Goal: Task Accomplishment & Management: Manage account settings

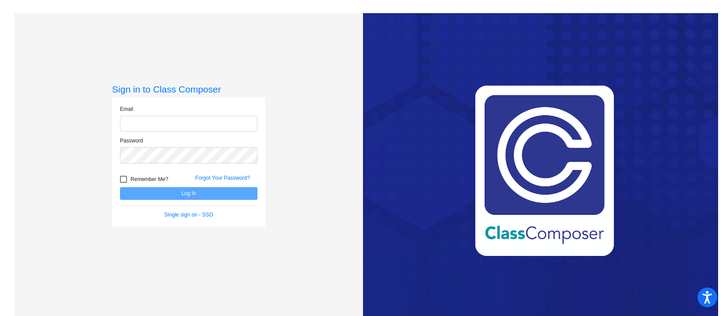
type input "[EMAIL_ADDRESS][DOMAIN_NAME]"
click at [203, 192] on button "Log In" at bounding box center [189, 193] width 138 height 13
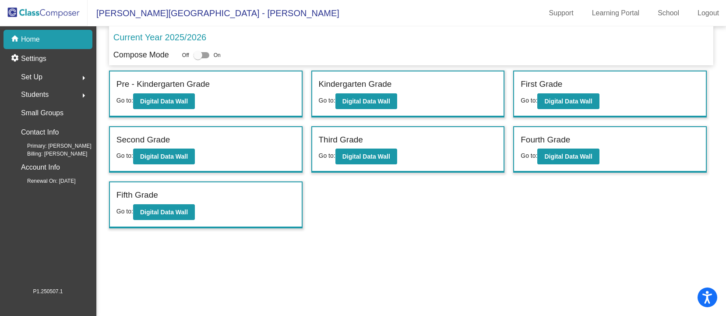
click at [52, 78] on div "Set Up arrow_right" at bounding box center [51, 77] width 84 height 18
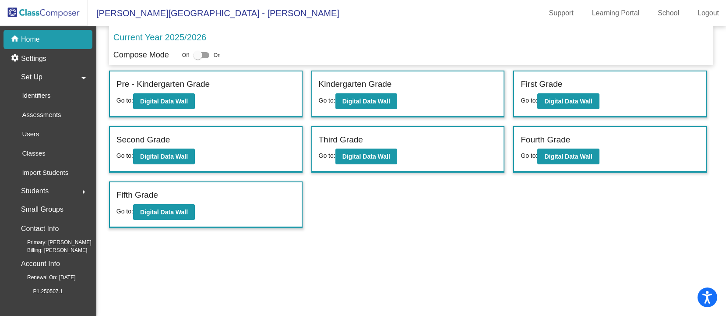
click at [42, 81] on div "Set Up arrow_drop_down" at bounding box center [51, 77] width 84 height 18
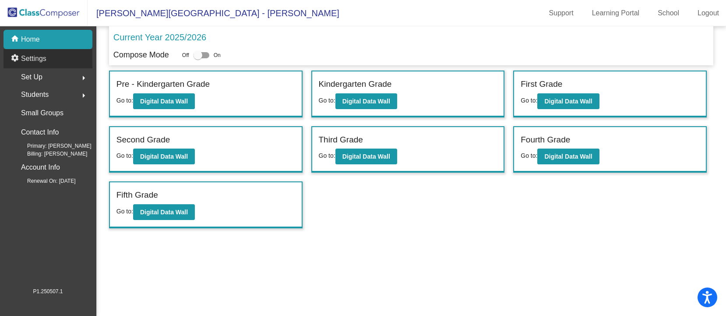
click at [33, 58] on p "Settings" at bounding box center [33, 58] width 25 height 11
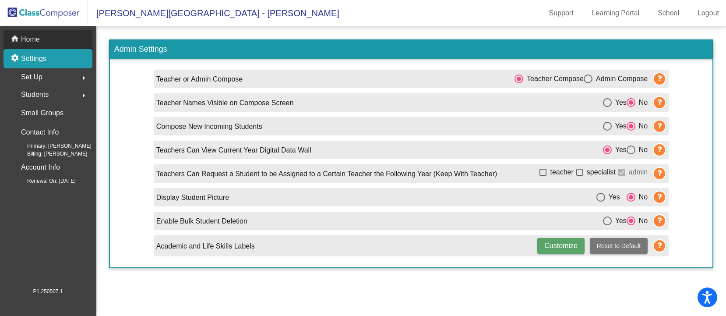
click at [16, 37] on mat-icon "home" at bounding box center [16, 39] width 11 height 11
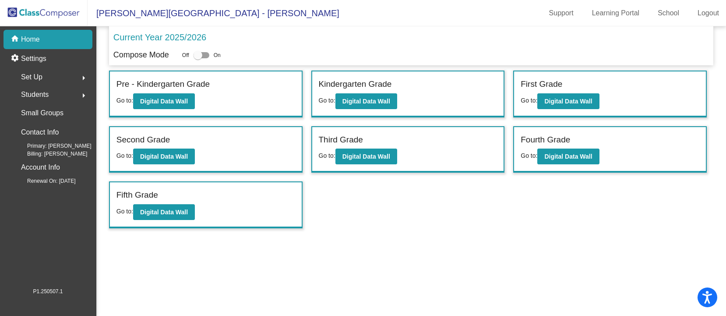
click at [49, 11] on img at bounding box center [44, 13] width 88 height 26
click at [37, 74] on span "Set Up" at bounding box center [31, 77] width 21 height 12
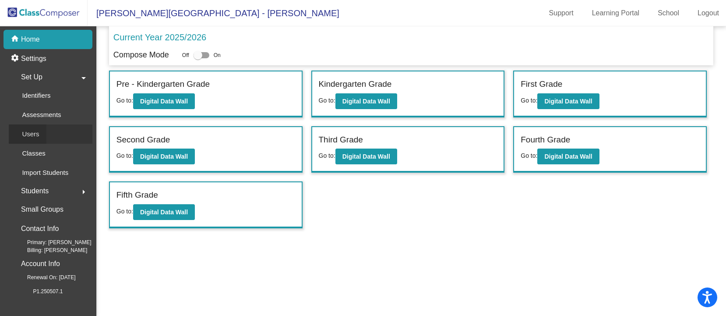
click at [33, 134] on p "Users" at bounding box center [30, 134] width 17 height 11
